Goal: Task Accomplishment & Management: Manage account settings

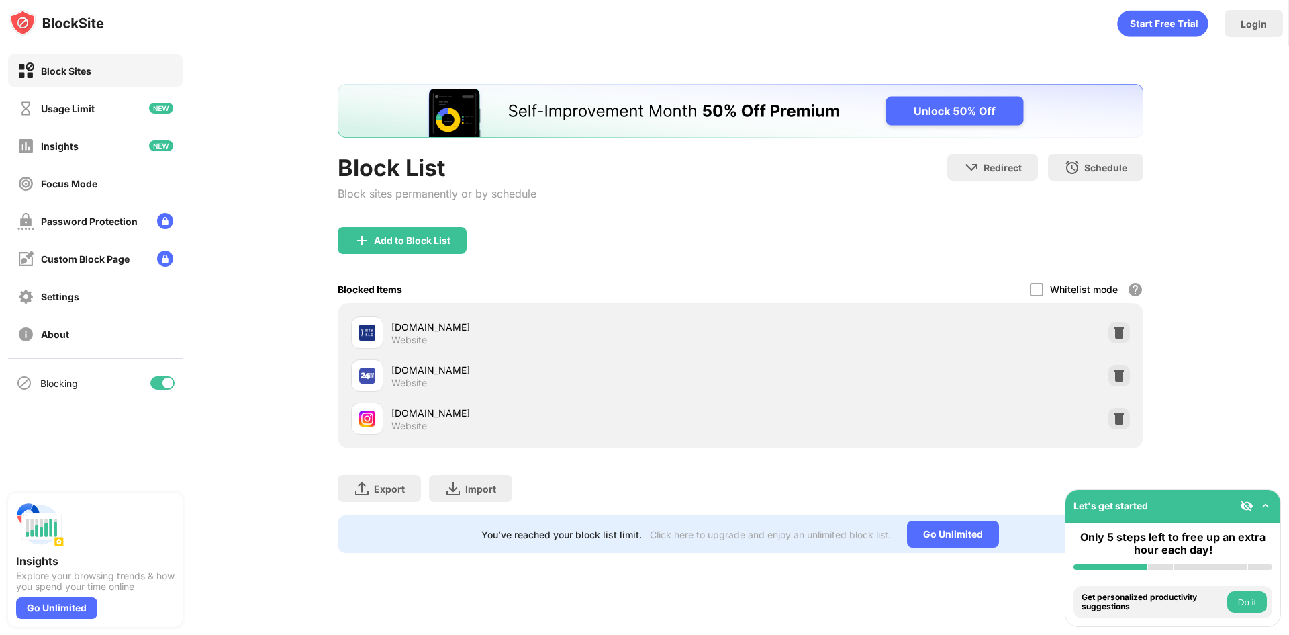
click at [417, 413] on div "[DOMAIN_NAME]" at bounding box center [565, 413] width 349 height 14
click at [1039, 289] on div at bounding box center [1036, 289] width 13 height 13
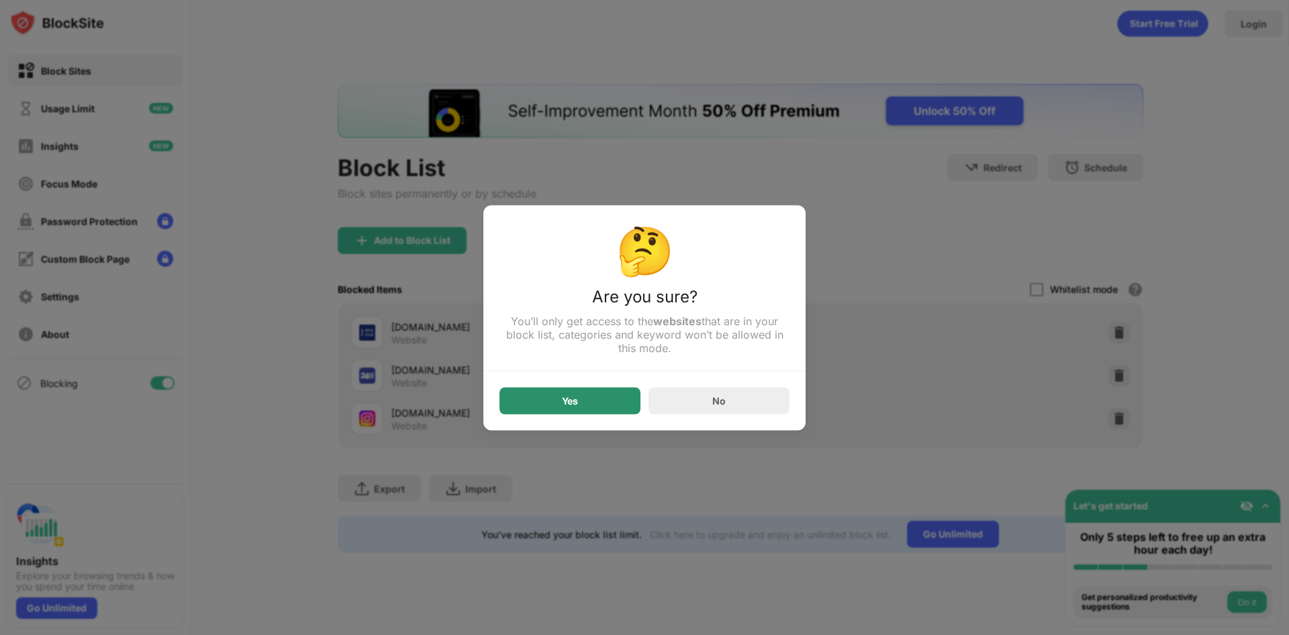
click at [582, 403] on div "Yes" at bounding box center [570, 400] width 141 height 27
